Goal: Book appointment/travel/reservation

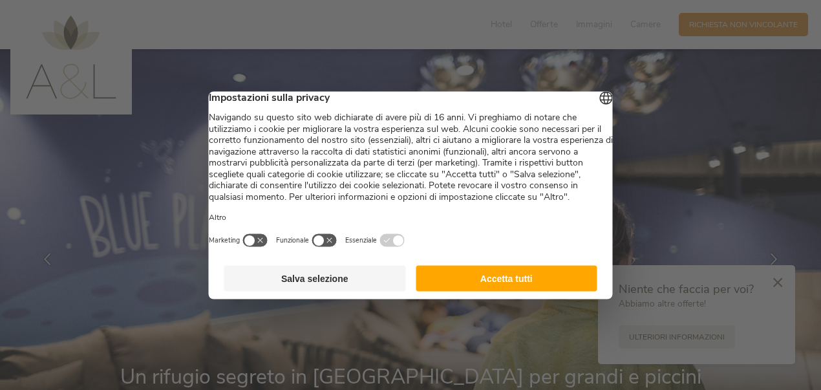
click at [503, 290] on button "Accetta tutti" at bounding box center [507, 278] width 182 height 26
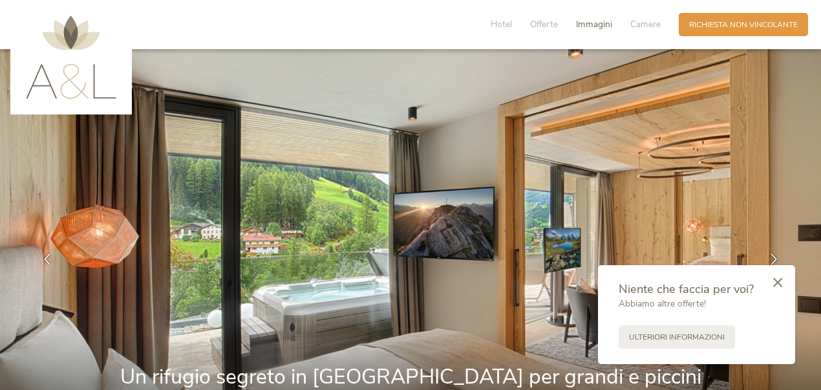
click at [592, 22] on span "Immagini" at bounding box center [594, 24] width 36 height 12
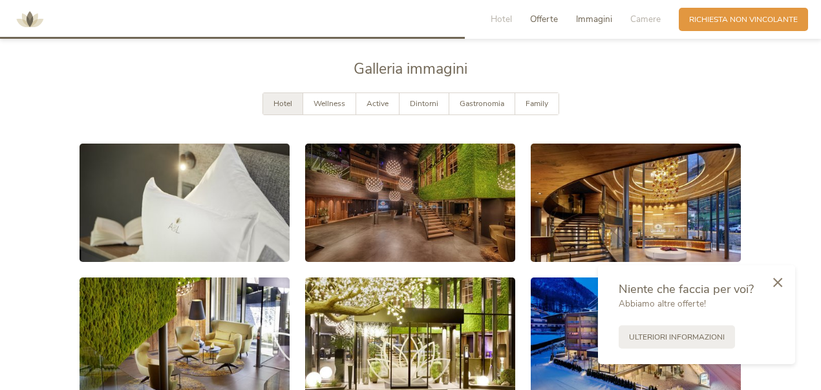
scroll to position [1938, 0]
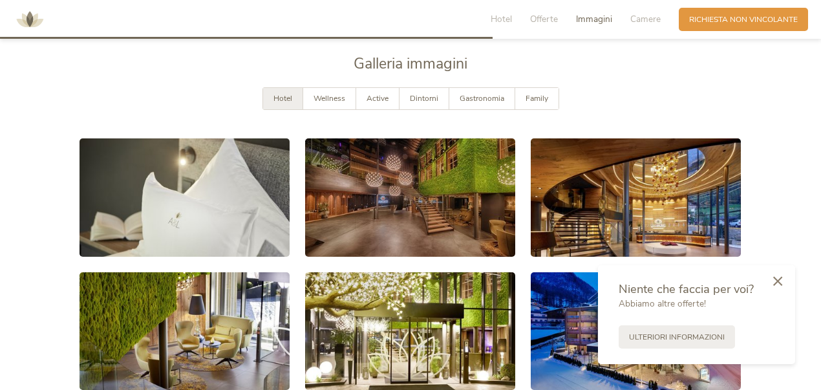
click at [774, 282] on icon at bounding box center [777, 281] width 9 height 10
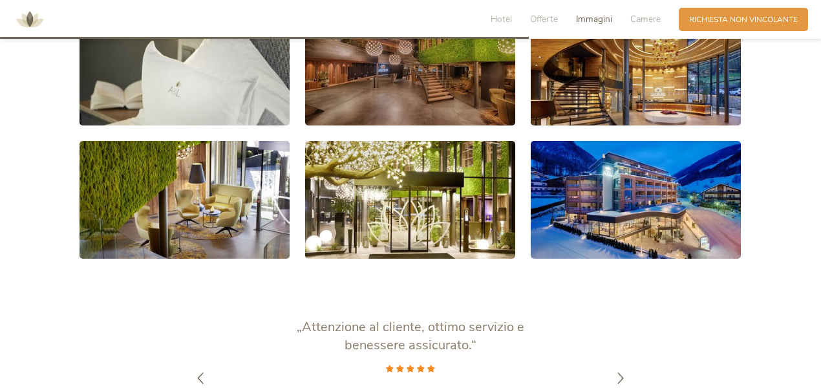
scroll to position [2085, 0]
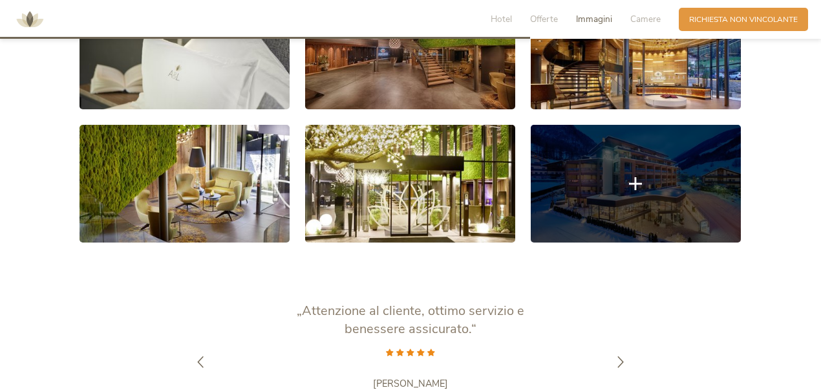
click at [693, 224] on link at bounding box center [636, 184] width 210 height 118
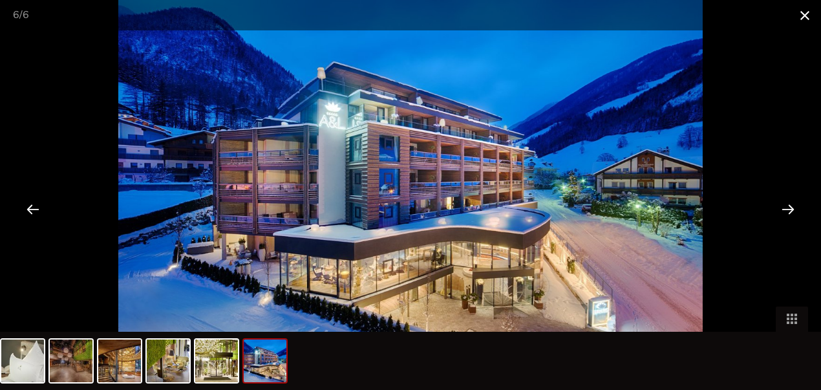
click at [801, 17] on span at bounding box center [804, 15] width 32 height 30
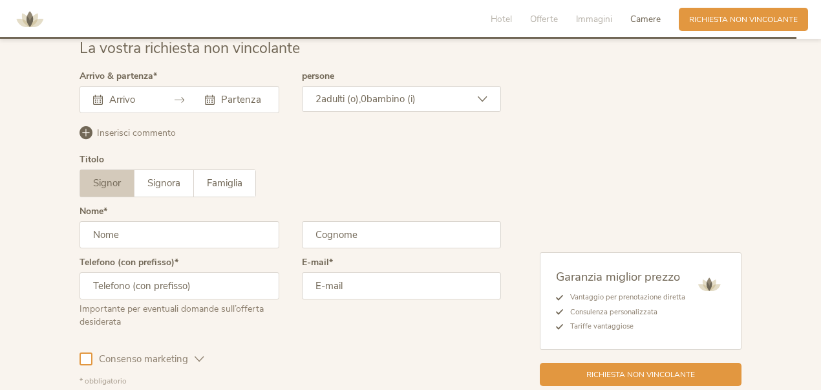
scroll to position [3125, 0]
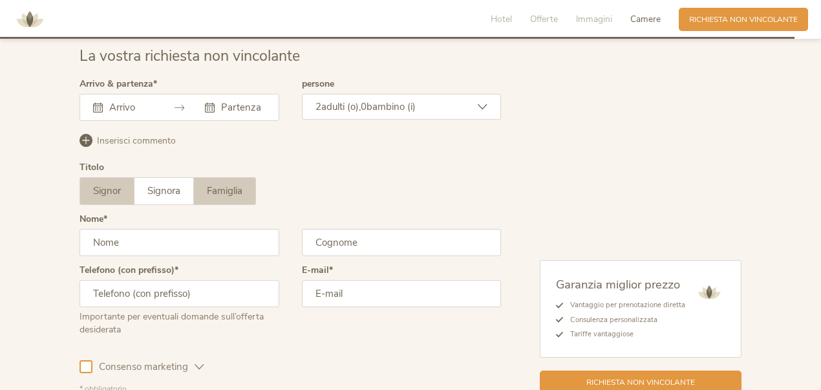
click at [229, 178] on label "Famiglia" at bounding box center [224, 191] width 61 height 26
click at [363, 94] on div "2 adulti (o), 0 bambino (i)" at bounding box center [402, 107] width 200 height 26
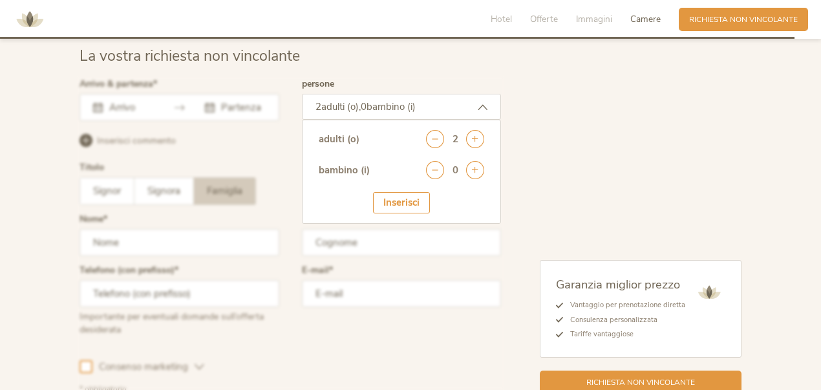
click at [363, 94] on div "2 adulti (o), 0 bambino (i)" at bounding box center [402, 107] width 200 height 26
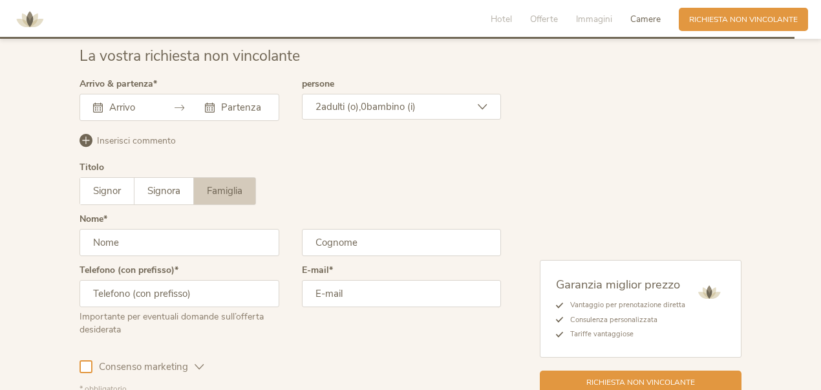
click at [364, 94] on div "2 adulti (o), 0 bambino (i)" at bounding box center [402, 107] width 200 height 26
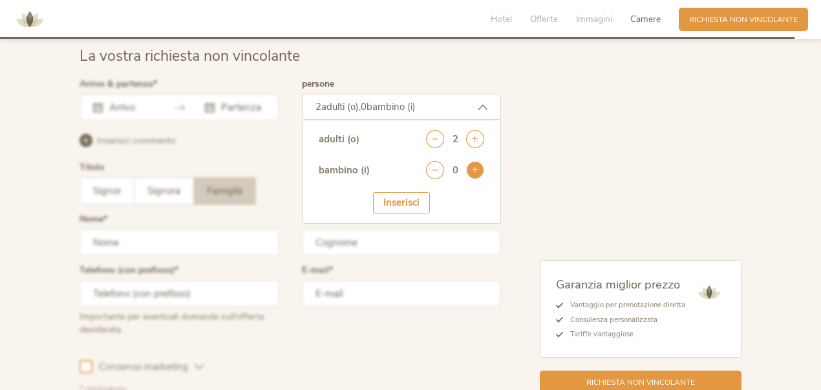
click at [472, 166] on icon at bounding box center [475, 170] width 18 height 18
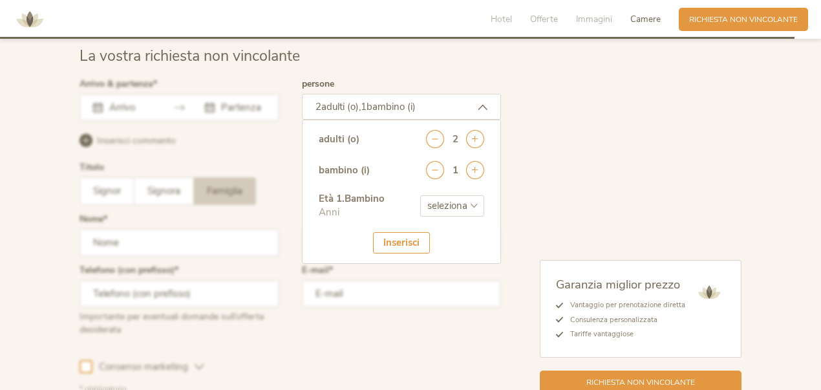
click at [456, 200] on select "seleziona 0 1 2 3 4 5 6 7 8 9 10 11 12 13 14 15 16 17" at bounding box center [452, 205] width 64 height 21
select select "4"
click at [420, 195] on select "seleziona 0 1 2 3 4 5 6 7 8 9 10 11 12 13 14 15 16 17" at bounding box center [452, 205] width 64 height 21
click at [401, 238] on div "Inserisci" at bounding box center [401, 242] width 57 height 21
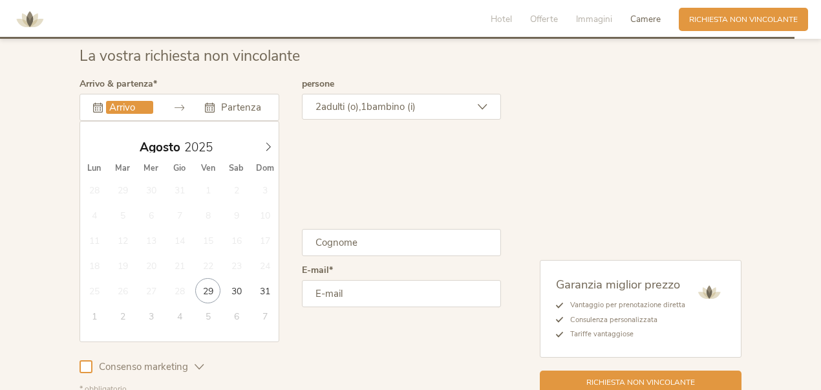
click at [141, 101] on input "text" at bounding box center [129, 107] width 47 height 13
click at [259, 147] on span at bounding box center [268, 143] width 22 height 18
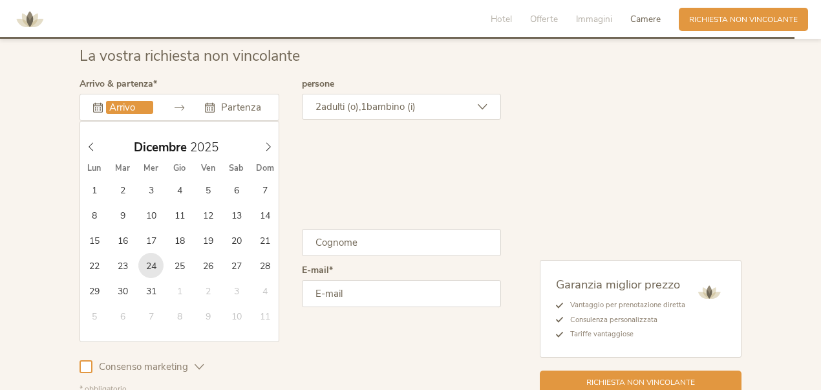
type input "24.12.2025"
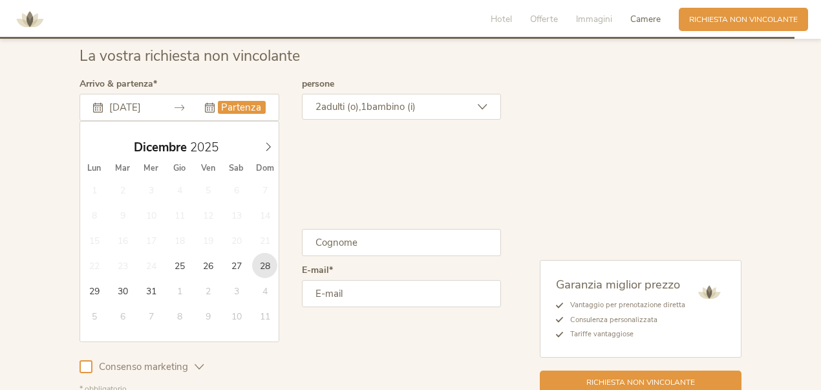
type input "28.12.2025"
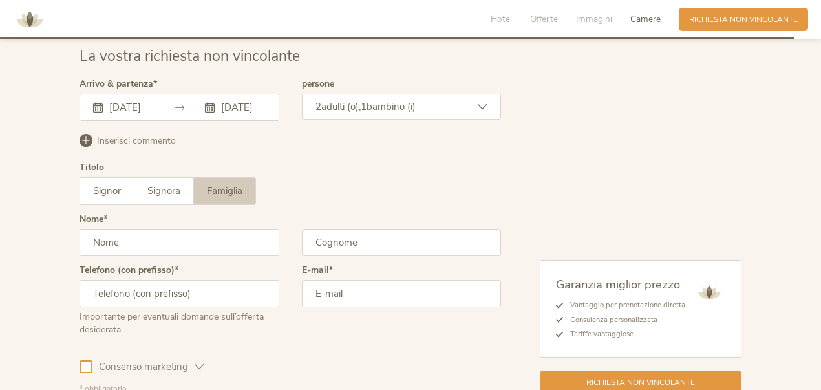
scroll to position [0, 0]
click at [227, 233] on input "text" at bounding box center [179, 242] width 200 height 27
type input "Qiaomei"
type input "Qiu"
type input "3341797734"
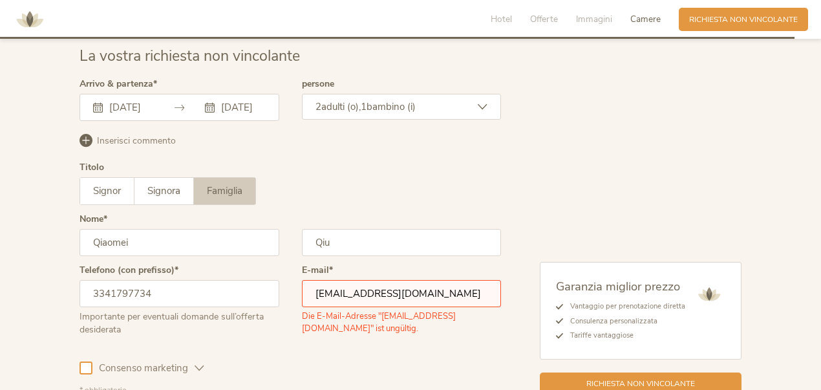
drag, startPoint x: 408, startPoint y: 288, endPoint x: 273, endPoint y: 301, distance: 136.3
click at [273, 301] on div "Telefono (con prefisso) 3341797734 Importante per eventuali domande sull’offert…" at bounding box center [289, 306] width 421 height 81
type input "HONGGIANNI886@GMAIL.COM"
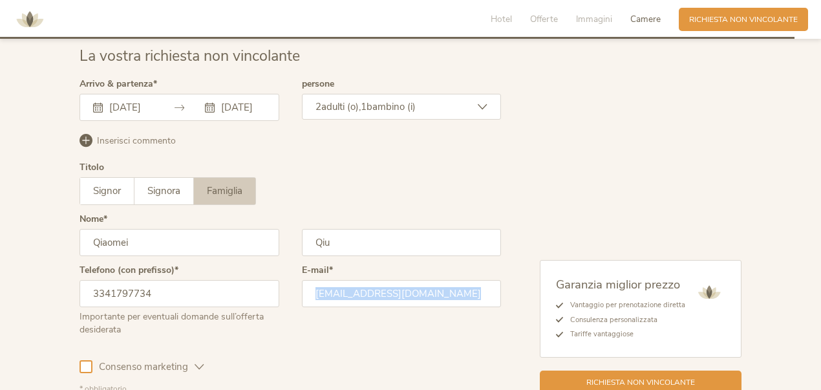
click at [302, 338] on div "E-mail HONGGIANNI886@GMAIL.COM" at bounding box center [402, 305] width 200 height 79
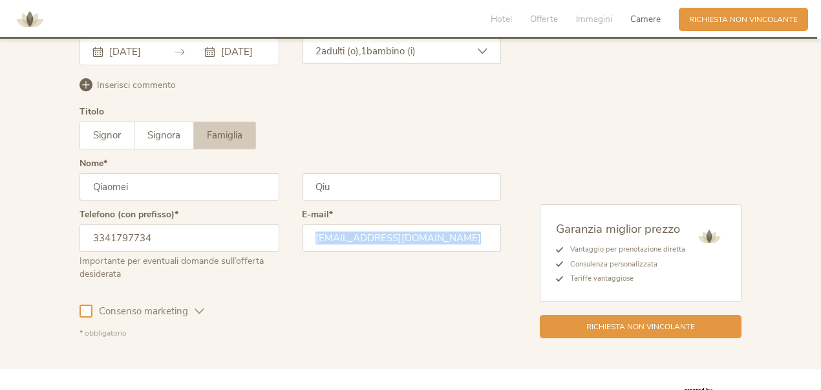
scroll to position [3229, 0]
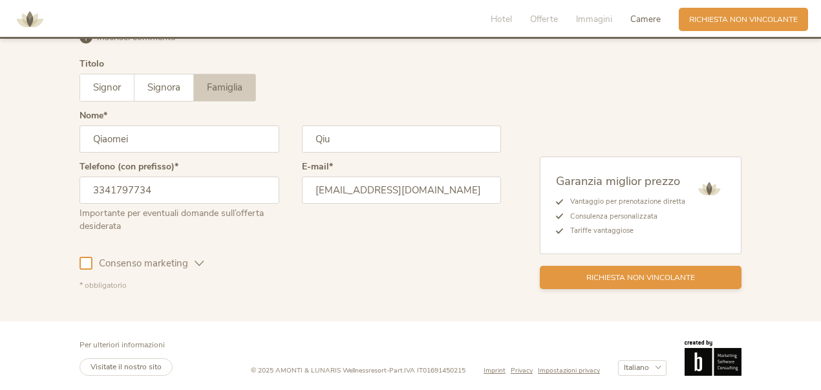
click at [604, 279] on span "Richiesta non vincolante" at bounding box center [640, 277] width 109 height 11
